Goal: Obtain resource: Download file/media

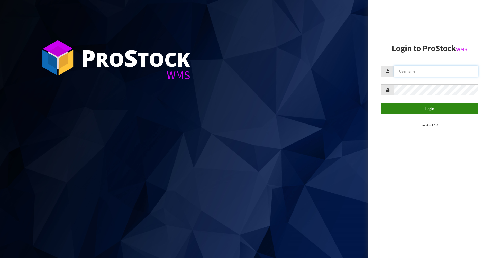
type input "PACIFICBIOLOGICS"
click at [430, 110] on button "Login" at bounding box center [429, 108] width 97 height 11
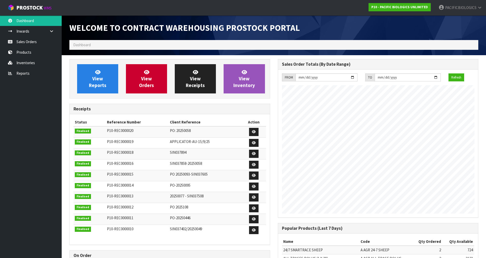
scroll to position [260, 208]
click at [143, 73] on link "View Orders" at bounding box center [146, 78] width 41 height 29
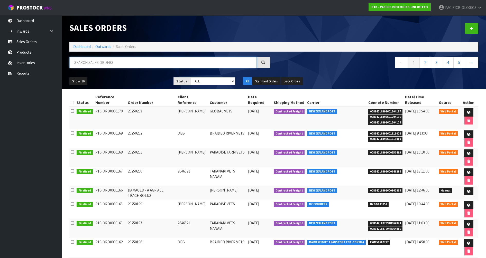
click at [188, 61] on input "text" at bounding box center [162, 62] width 187 height 11
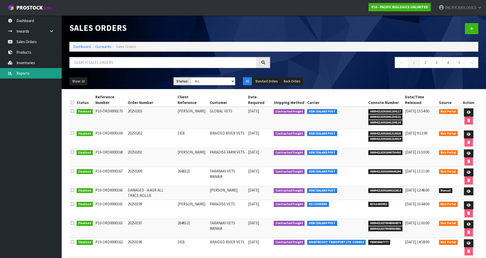
click at [27, 73] on link "Reports" at bounding box center [31, 73] width 62 height 11
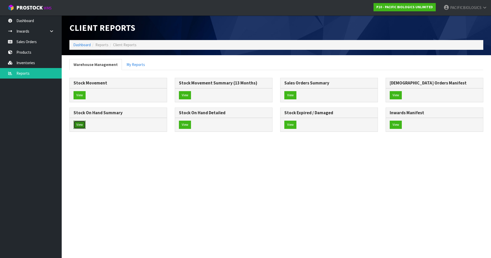
click at [80, 124] on button "View" at bounding box center [80, 125] width 12 height 8
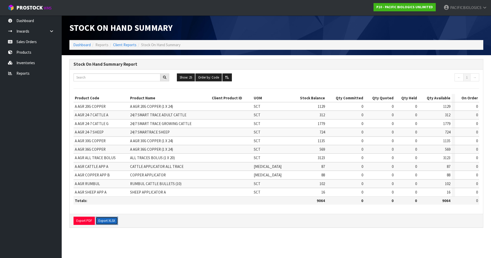
click at [110, 221] on button "Export XLSX" at bounding box center [107, 221] width 22 height 8
click at [121, 46] on link "Client Reports" at bounding box center [124, 44] width 23 height 5
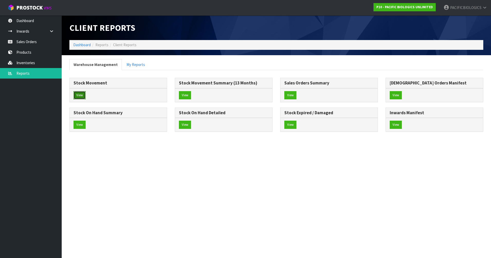
click at [82, 95] on button "View" at bounding box center [80, 95] width 12 height 8
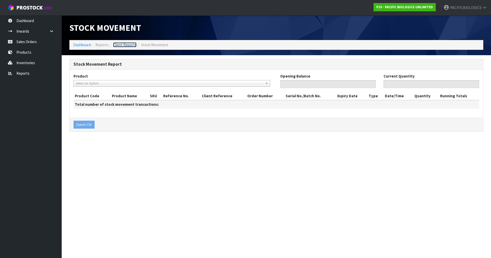
click at [129, 44] on link "Client Reports" at bounding box center [124, 44] width 23 height 5
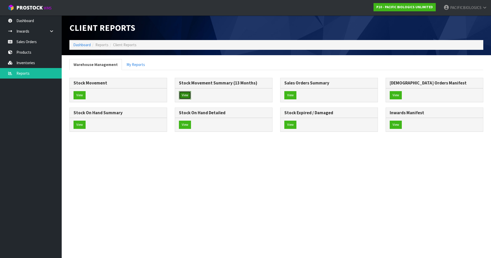
click at [187, 94] on button "View" at bounding box center [185, 95] width 12 height 8
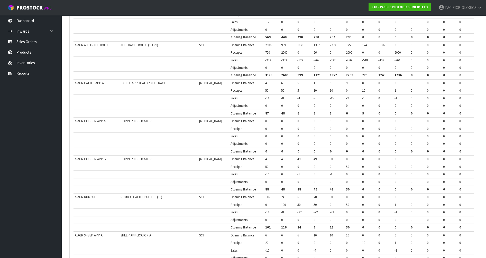
scroll to position [416, 0]
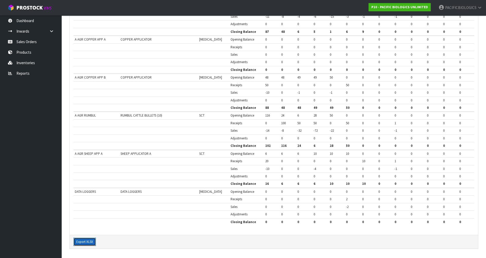
click at [83, 241] on button "Export XLSX" at bounding box center [85, 242] width 22 height 8
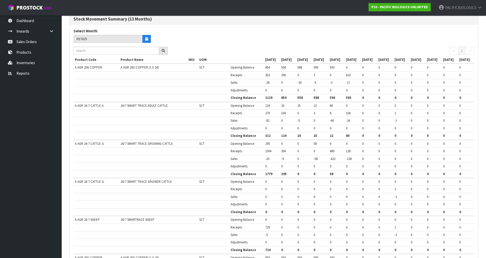
scroll to position [0, 0]
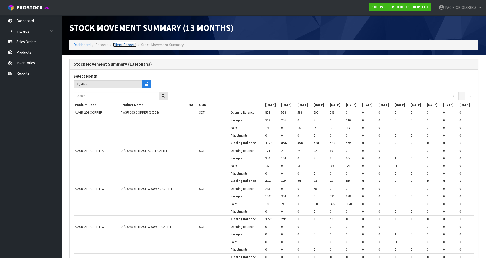
click at [116, 45] on link "Client Reports" at bounding box center [124, 44] width 23 height 5
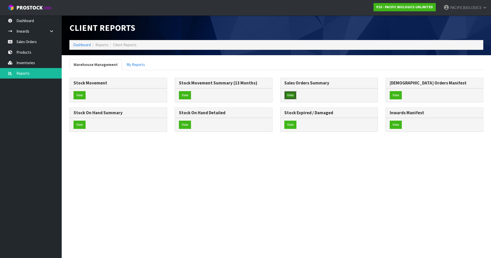
click at [293, 95] on button "View" at bounding box center [290, 95] width 12 height 8
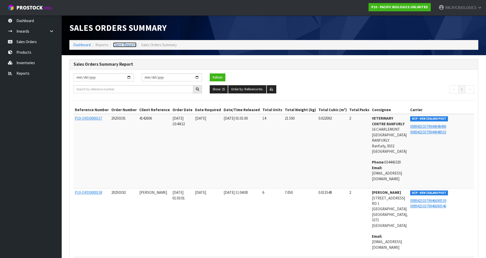
click at [125, 46] on link "Client Reports" at bounding box center [124, 44] width 23 height 5
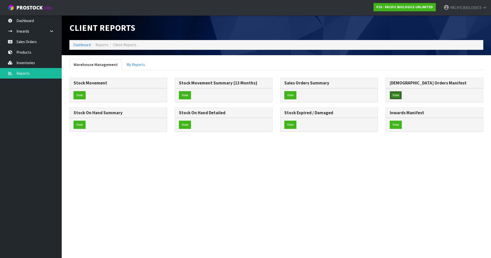
click at [395, 95] on button "View" at bounding box center [396, 95] width 12 height 8
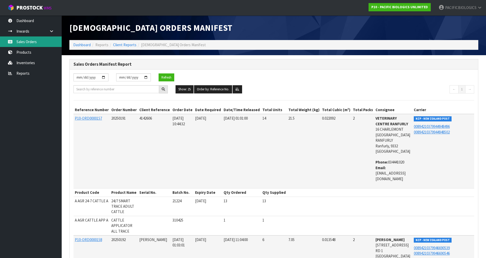
click at [43, 41] on link "Sales Orders" at bounding box center [31, 42] width 62 height 11
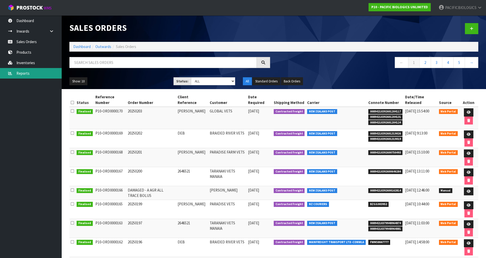
click at [36, 71] on link "Reports" at bounding box center [31, 73] width 62 height 11
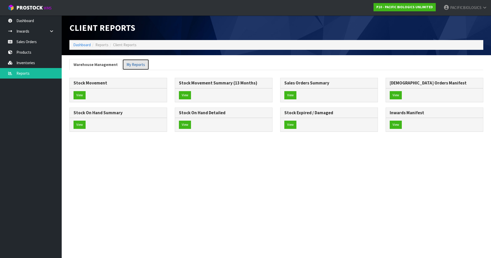
click at [142, 65] on link "My Reports" at bounding box center [135, 64] width 27 height 11
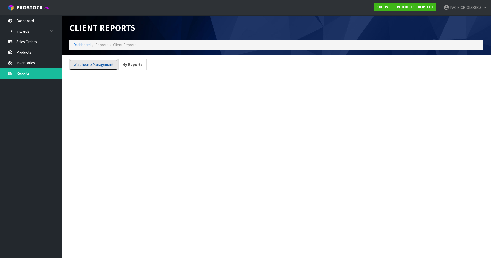
click at [105, 61] on link "Warehouse Management" at bounding box center [93, 64] width 48 height 11
